Goal: Find specific page/section: Find specific page/section

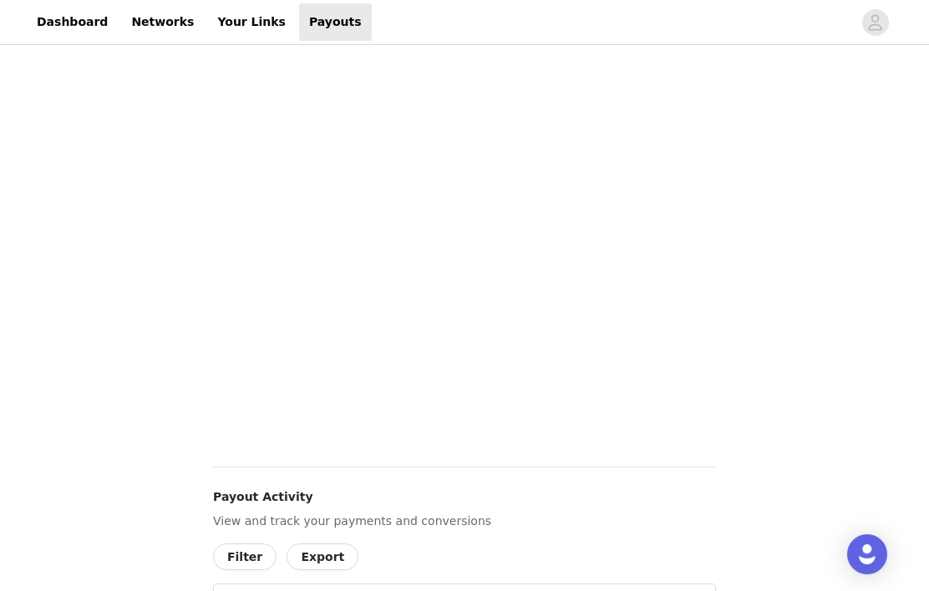
scroll to position [563, 0]
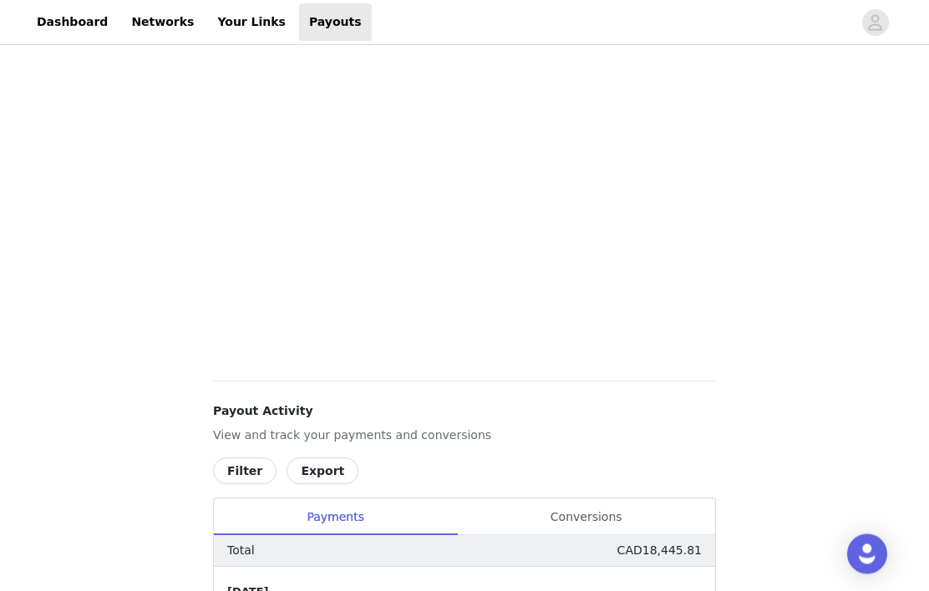
click at [602, 517] on div "Conversions" at bounding box center [586, 518] width 258 height 38
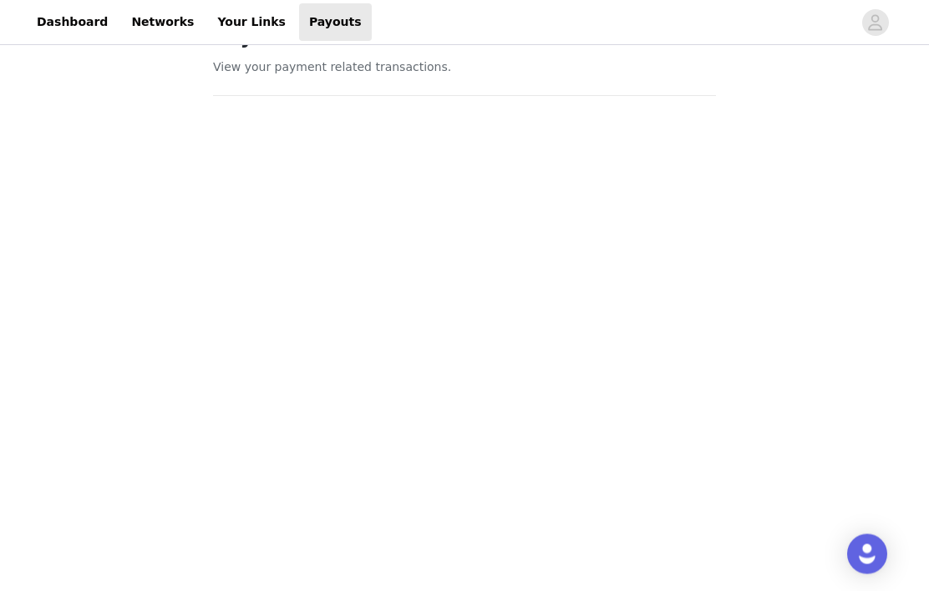
scroll to position [0, 0]
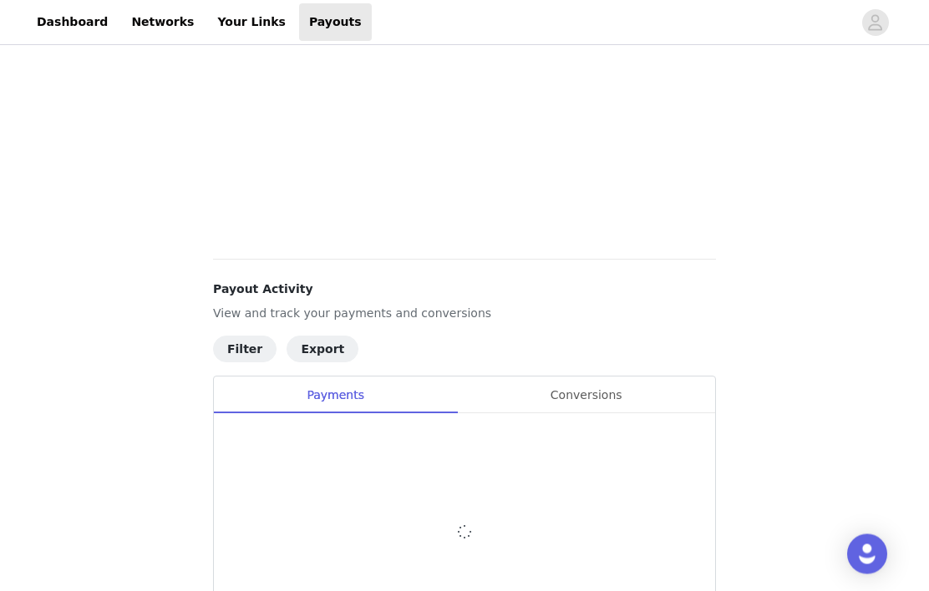
scroll to position [693, 0]
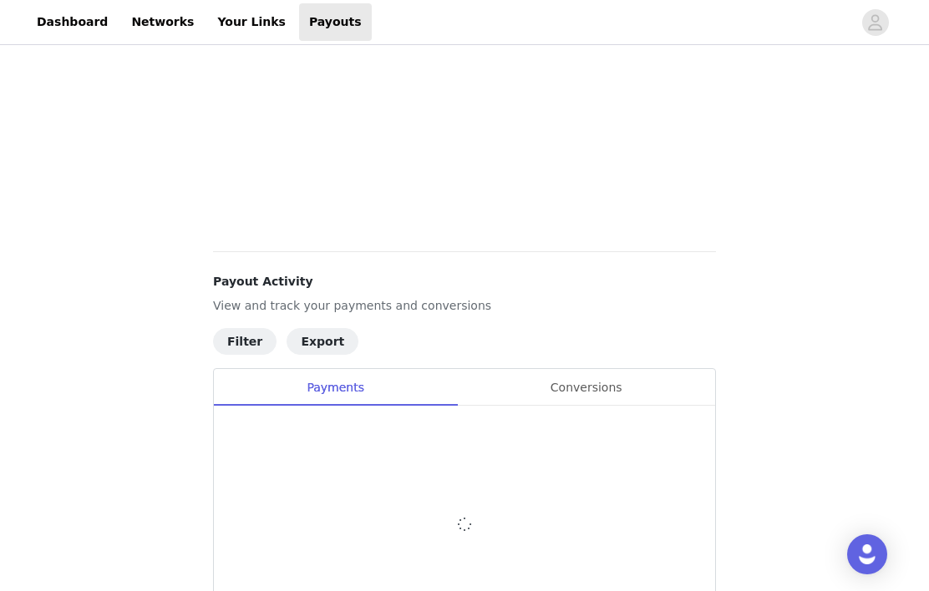
click at [601, 392] on div "Conversions" at bounding box center [586, 388] width 258 height 38
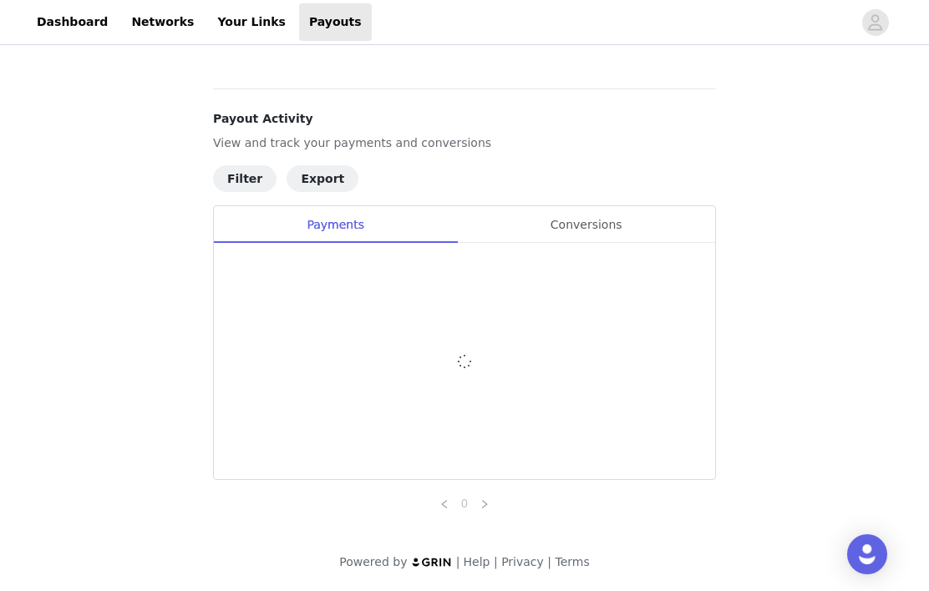
click at [595, 206] on div "Conversions" at bounding box center [586, 225] width 258 height 38
